Goal: Information Seeking & Learning: Learn about a topic

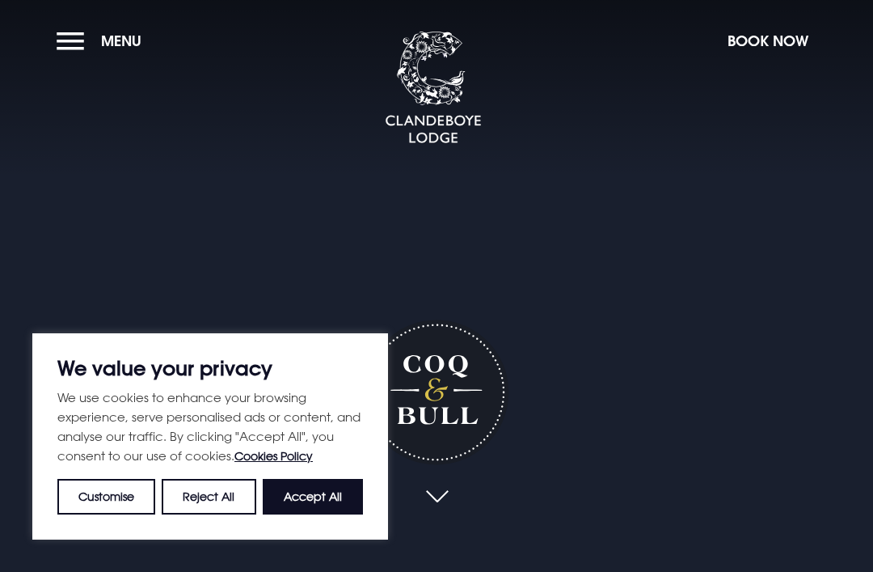
click at [222, 497] on button "Reject All" at bounding box center [209, 497] width 94 height 36
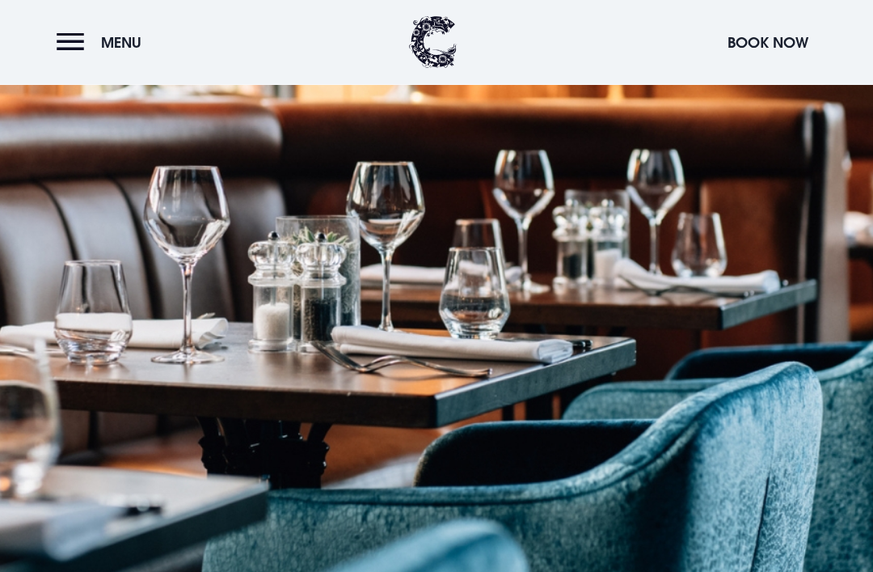
scroll to position [1570, 0]
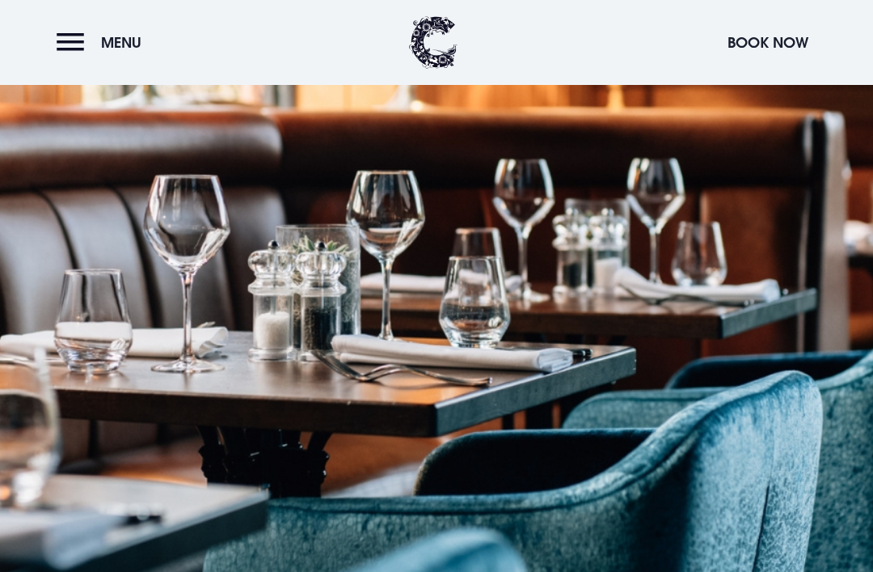
click at [76, 43] on button "Menu" at bounding box center [103, 42] width 93 height 35
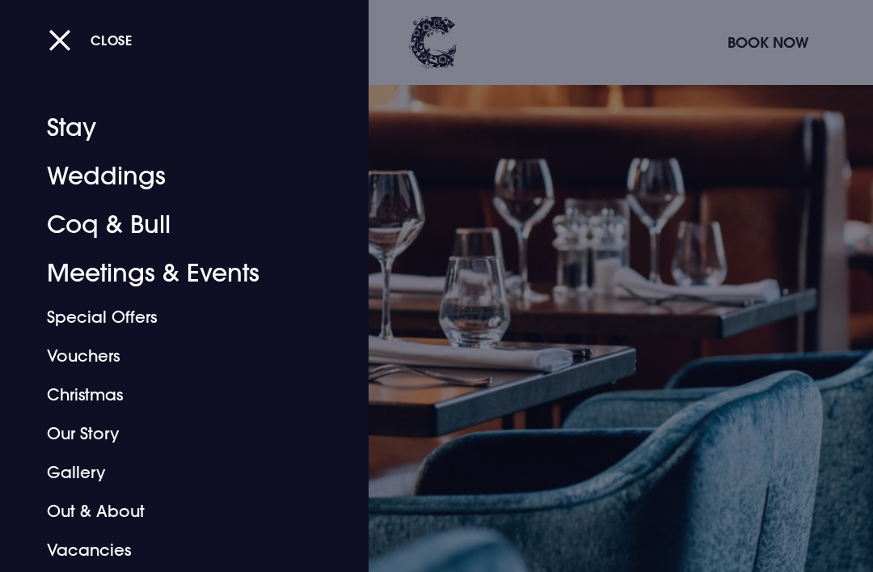
click at [71, 50] on button "Close" at bounding box center [91, 39] width 84 height 33
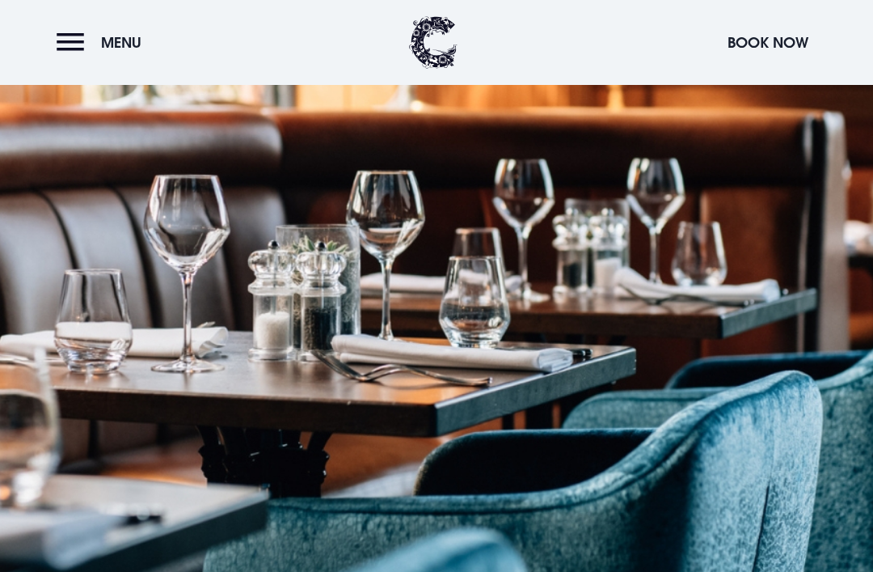
click at [124, 44] on span "Menu" at bounding box center [121, 42] width 40 height 19
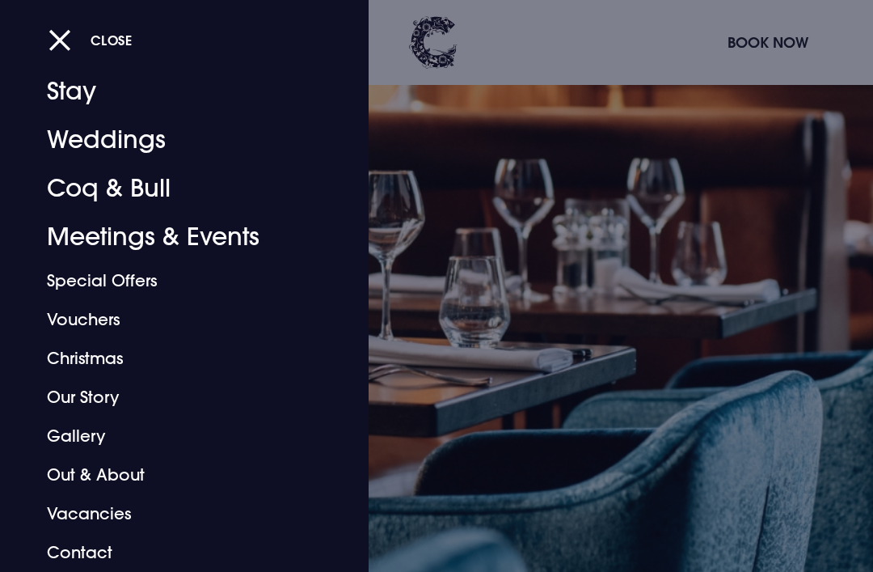
scroll to position [36, 0]
click at [707, 249] on div at bounding box center [436, 286] width 873 height 572
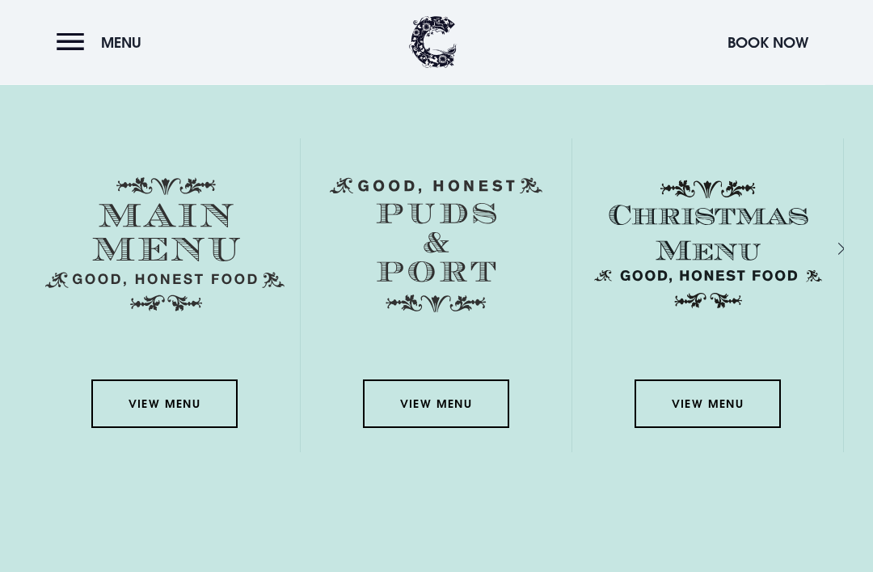
scroll to position [2236, 0]
click at [193, 428] on link "View Menu" at bounding box center [164, 403] width 146 height 49
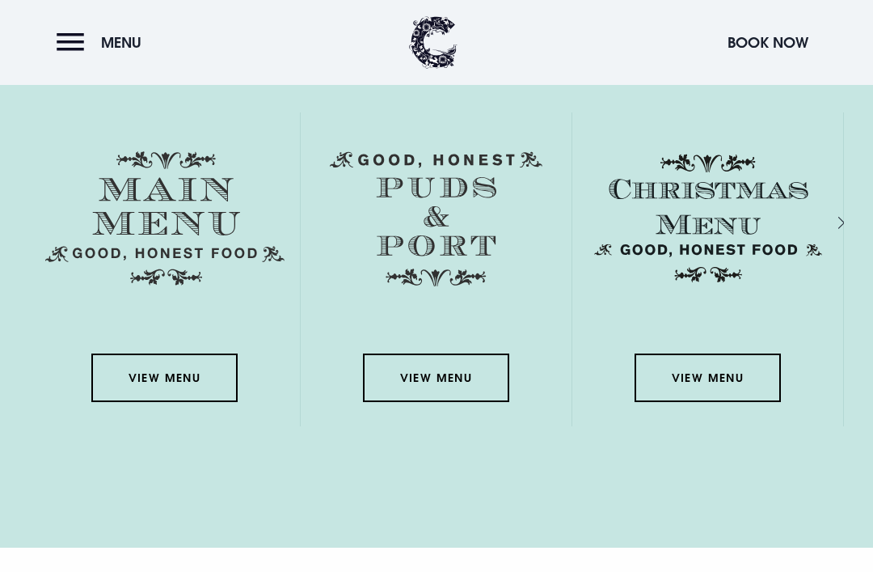
click at [733, 402] on link "View Menu" at bounding box center [708, 377] width 146 height 49
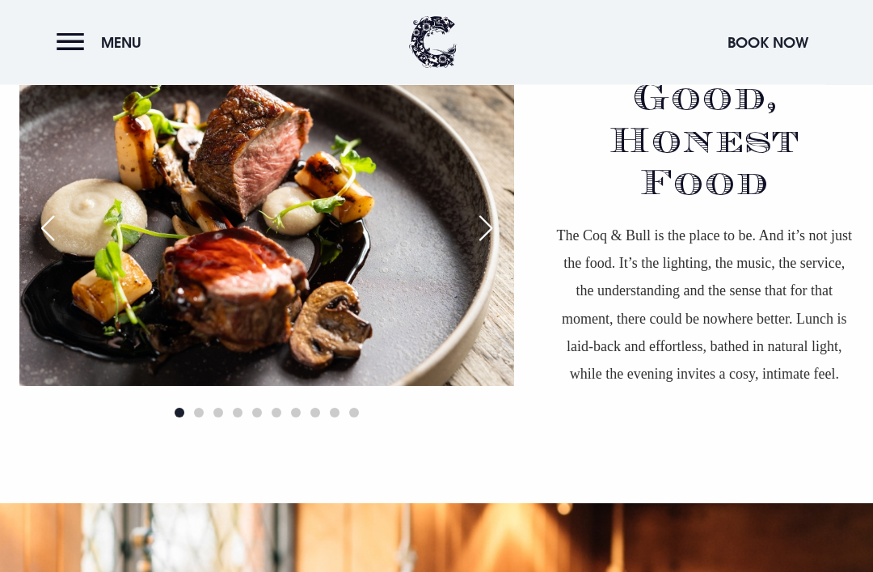
scroll to position [1076, 0]
click at [476, 246] on div "Next slide" at bounding box center [486, 228] width 40 height 36
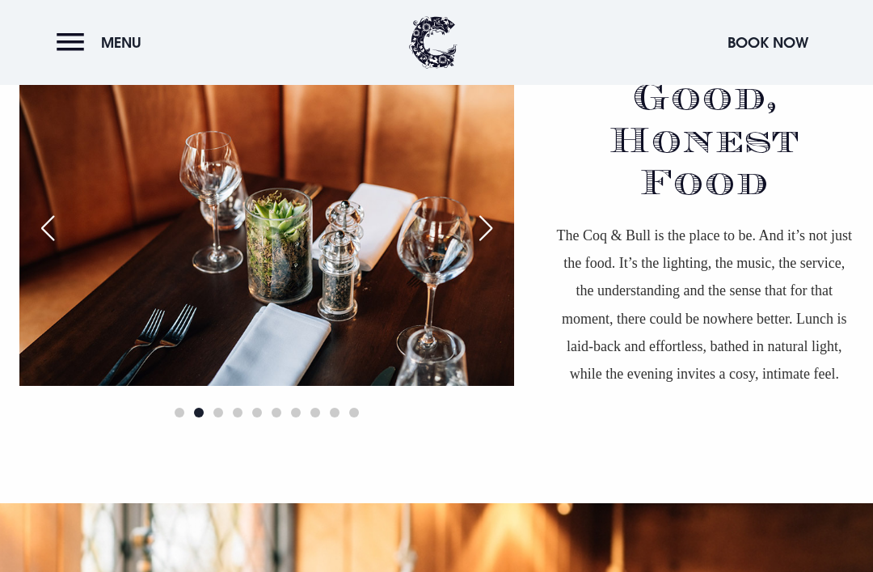
click at [492, 246] on div "Next slide" at bounding box center [486, 228] width 40 height 36
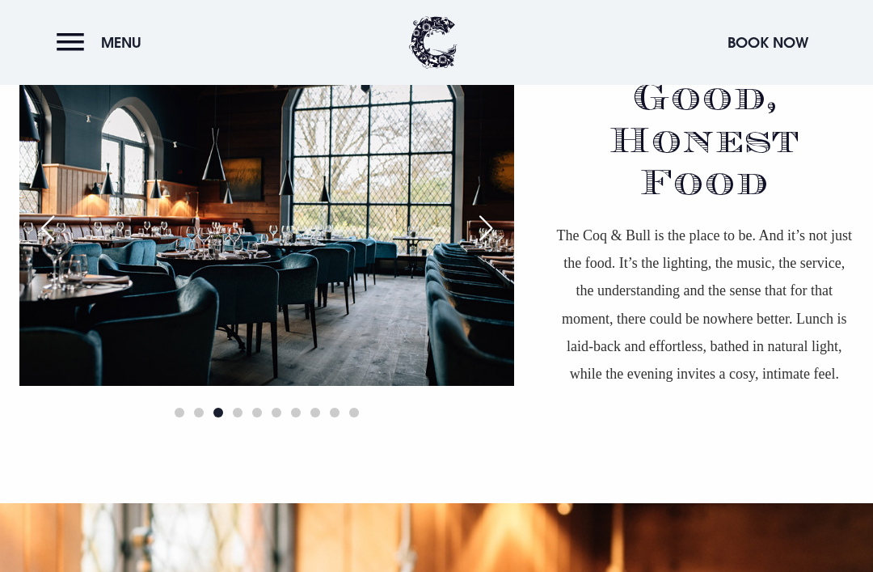
click at [498, 246] on div "Next slide" at bounding box center [486, 228] width 40 height 36
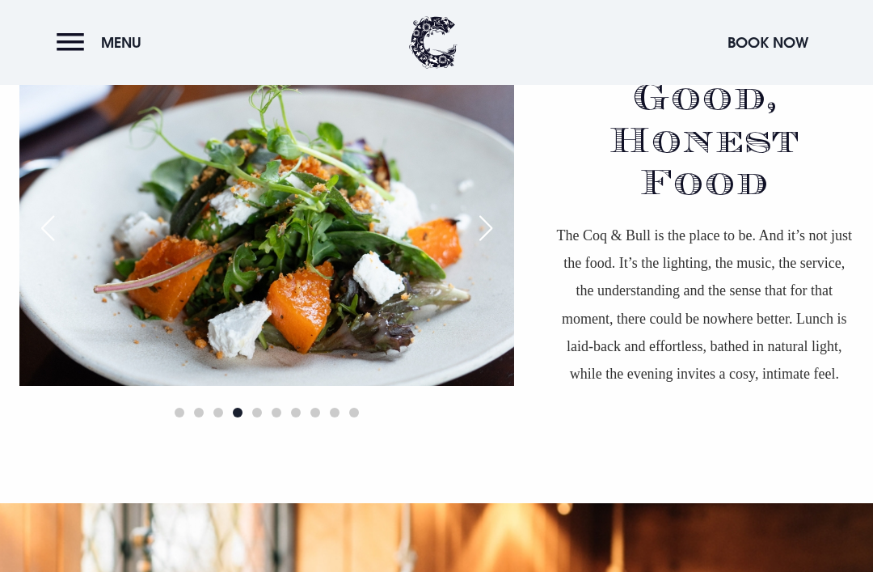
click at [478, 246] on div "Next slide" at bounding box center [486, 228] width 40 height 36
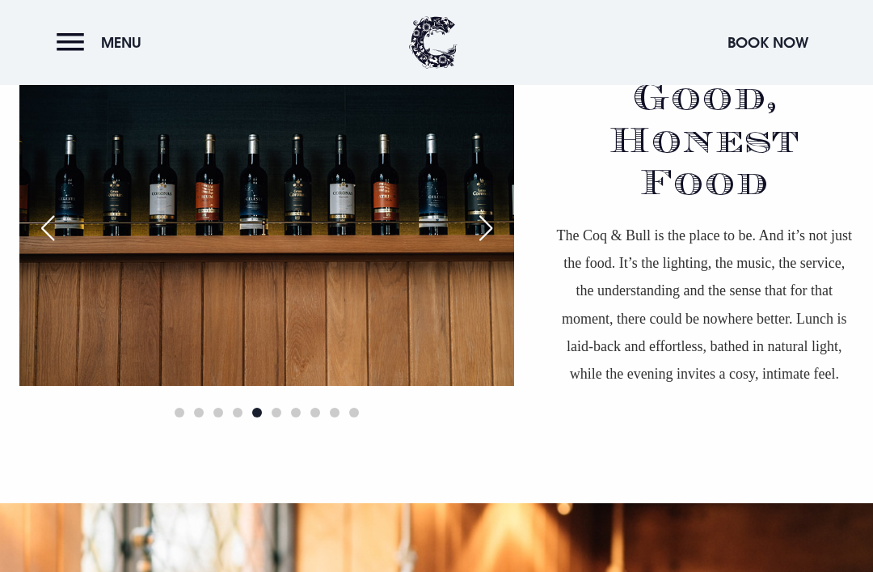
click at [489, 246] on div "Next slide" at bounding box center [486, 228] width 40 height 36
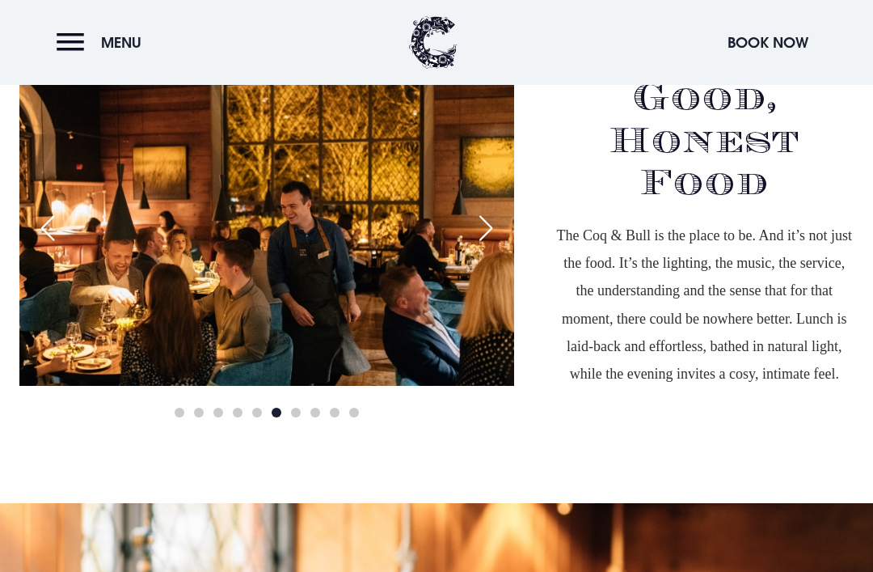
click at [494, 246] on div "Next slide" at bounding box center [486, 228] width 40 height 36
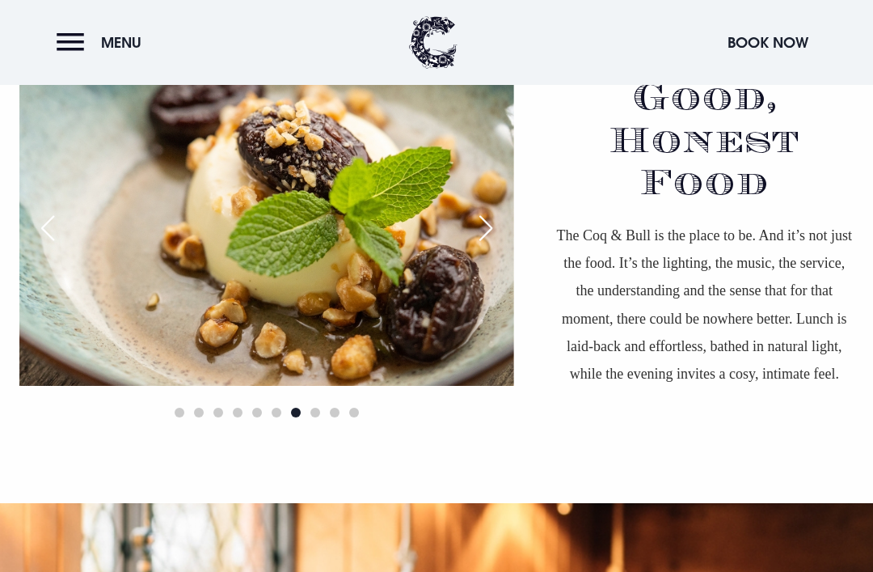
click at [54, 246] on div "Previous slide" at bounding box center [47, 228] width 40 height 36
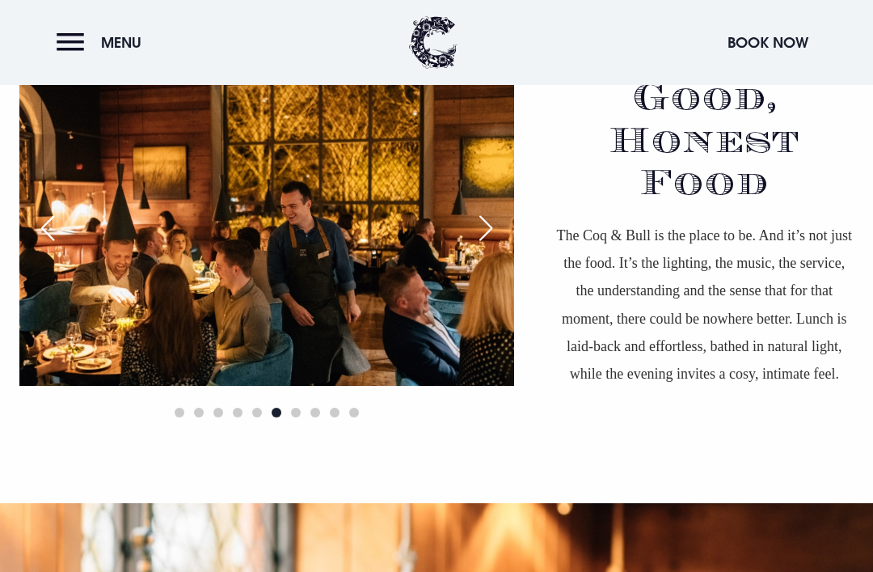
click at [500, 246] on div "Next slide" at bounding box center [486, 228] width 40 height 36
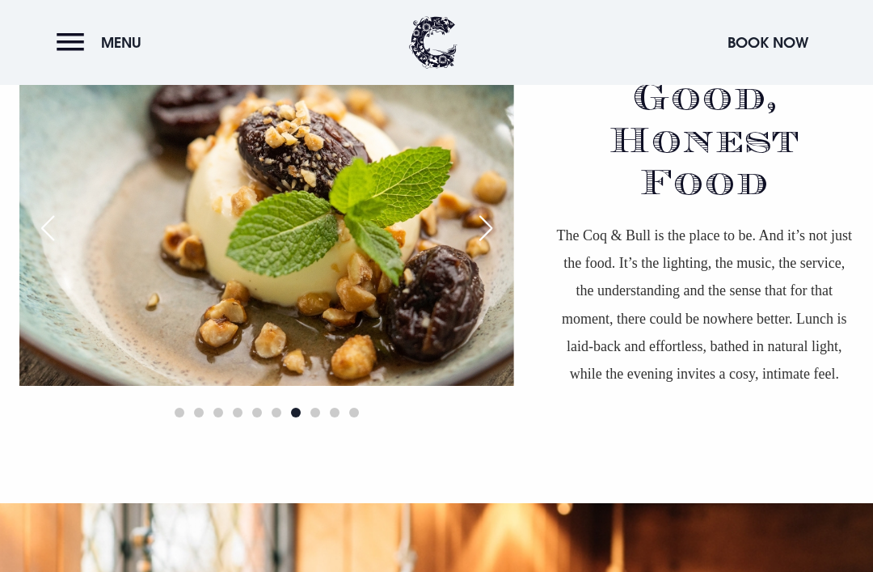
click at [488, 246] on div "Next slide" at bounding box center [486, 228] width 40 height 36
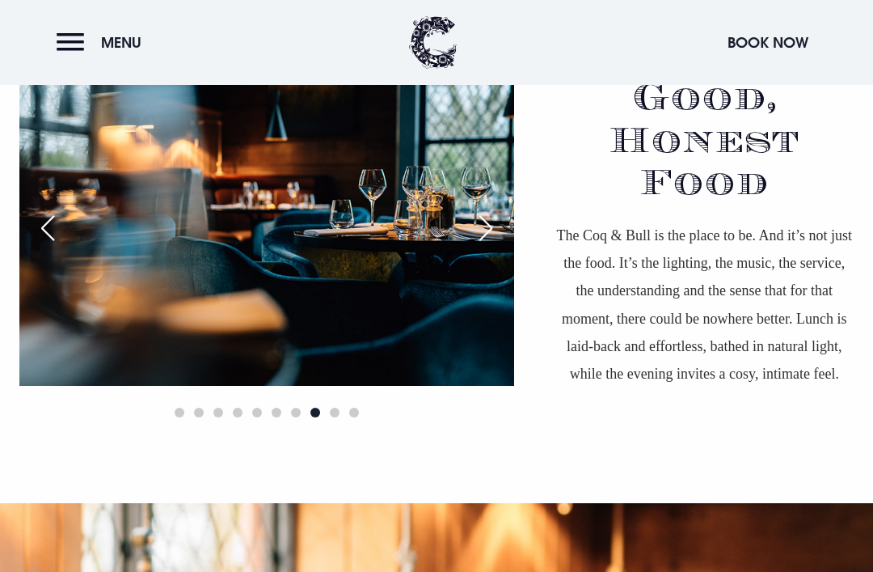
click at [489, 246] on div "Next slide" at bounding box center [486, 228] width 40 height 36
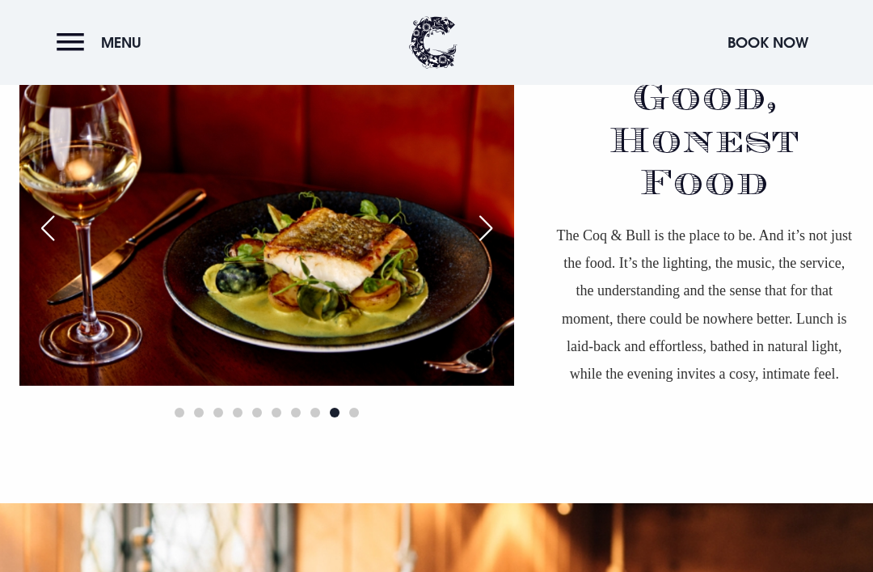
click at [487, 246] on div "Next slide" at bounding box center [486, 228] width 40 height 36
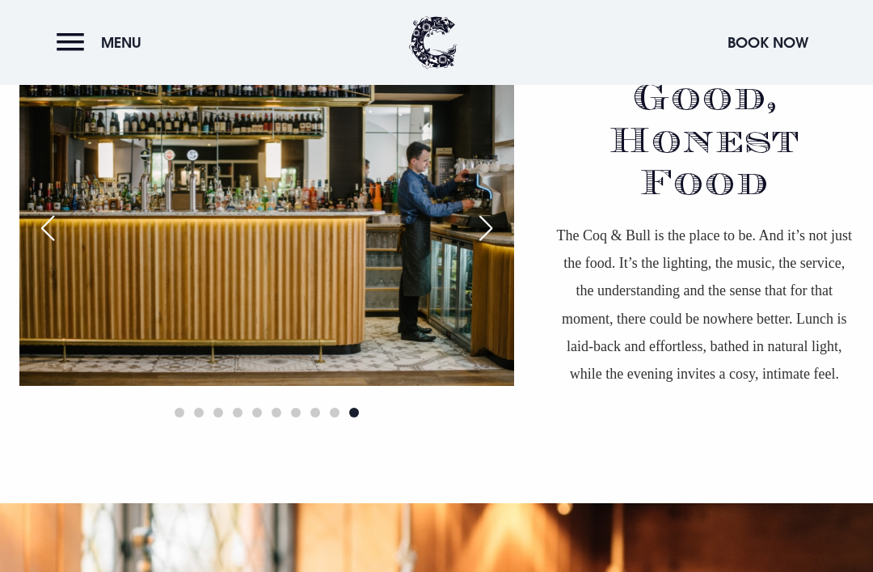
click at [489, 246] on div "Next slide" at bounding box center [486, 228] width 40 height 36
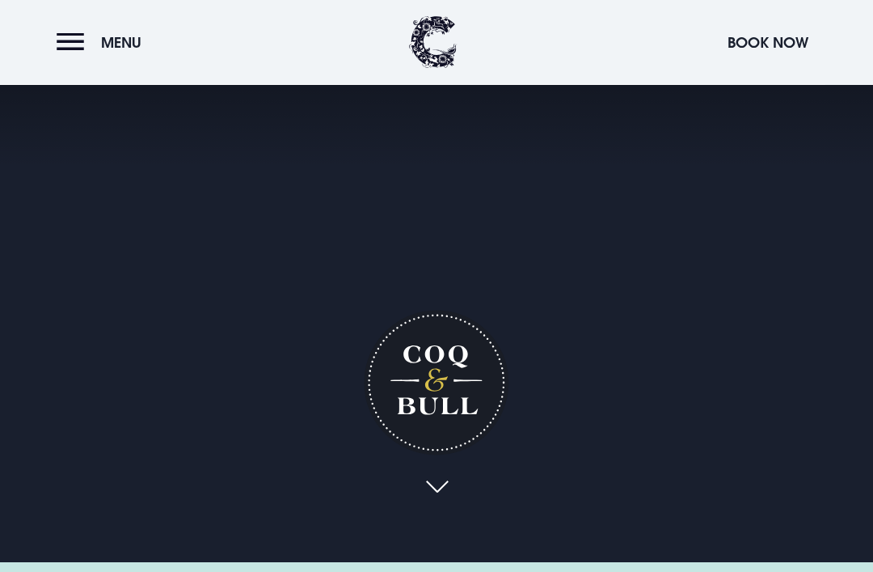
scroll to position [0, 0]
